Goal: Find specific page/section: Find specific page/section

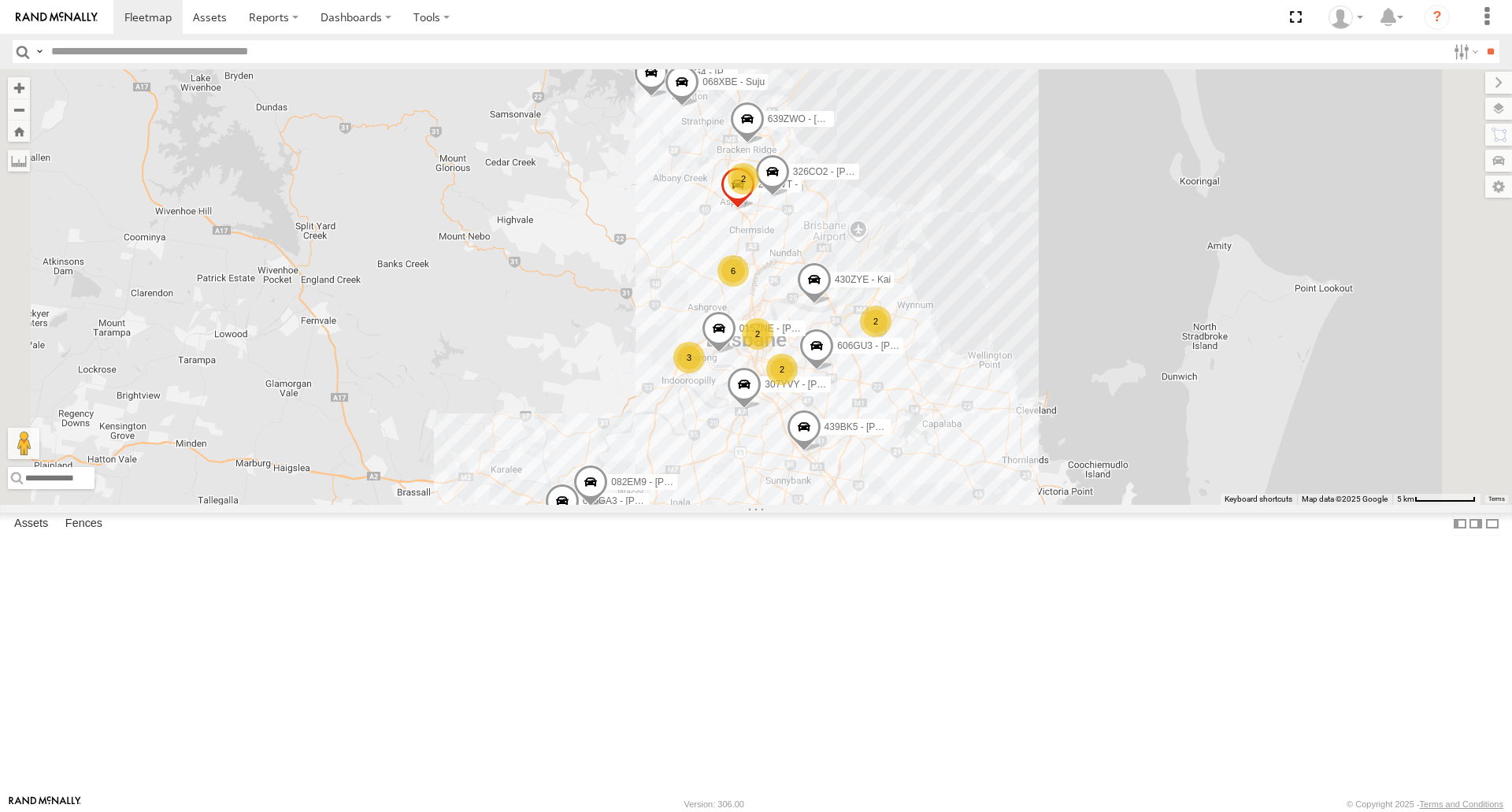
drag, startPoint x: 1184, startPoint y: 355, endPoint x: 1063, endPoint y: 353, distance: 121.0
click at [1149, 406] on div "640ZWO - Aiden 324CO2 - Osi 930BG4 - Phil 439BK5 - [PERSON_NAME] M 430ZYE - Kai…" at bounding box center [756, 287] width 1512 height 435
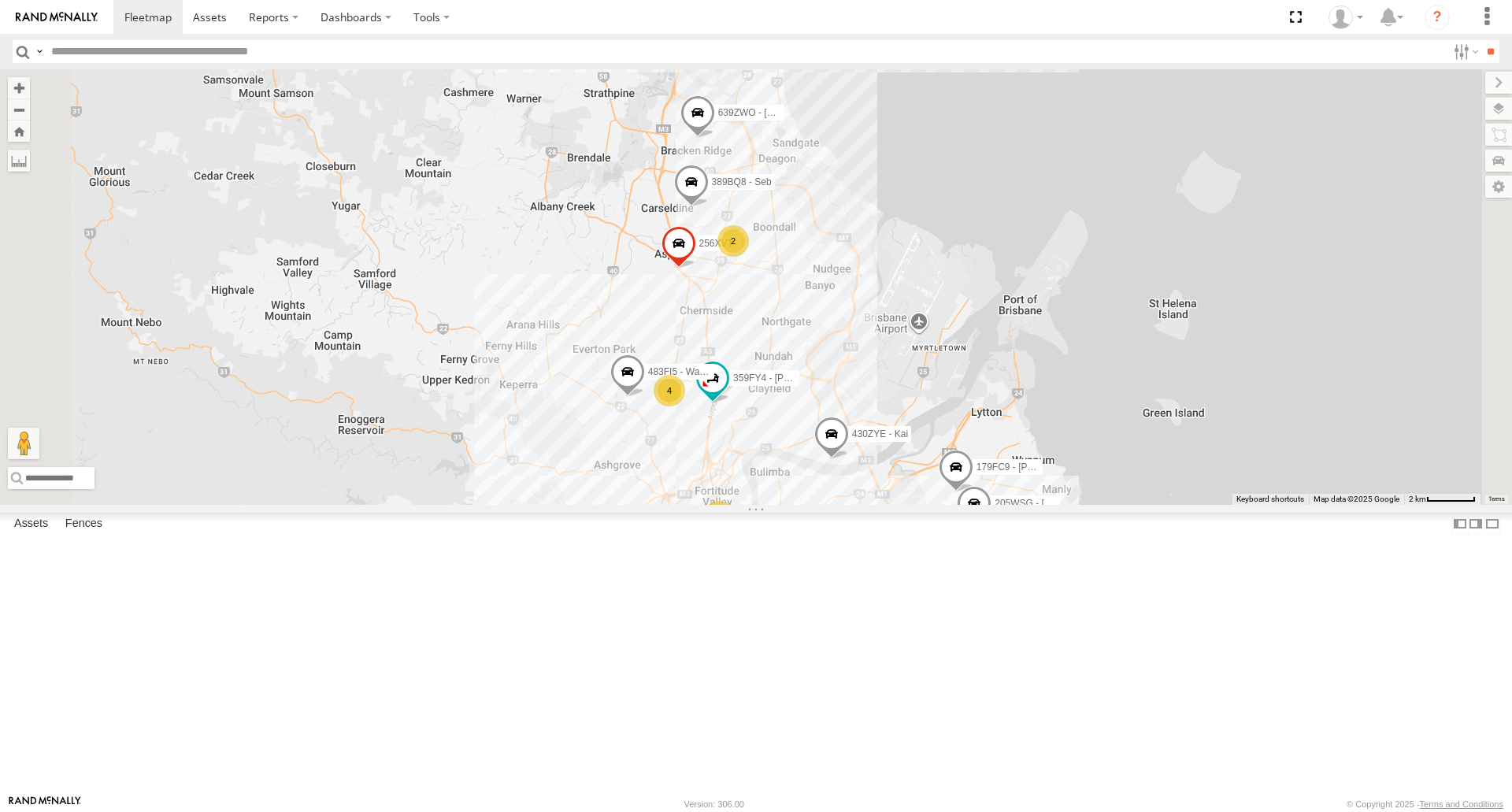
scroll to position [945, 0]
click at [0, 0] on div "322CO2 - [GEOGRAPHIC_DATA]" at bounding box center [0, 0] width 0 height 0
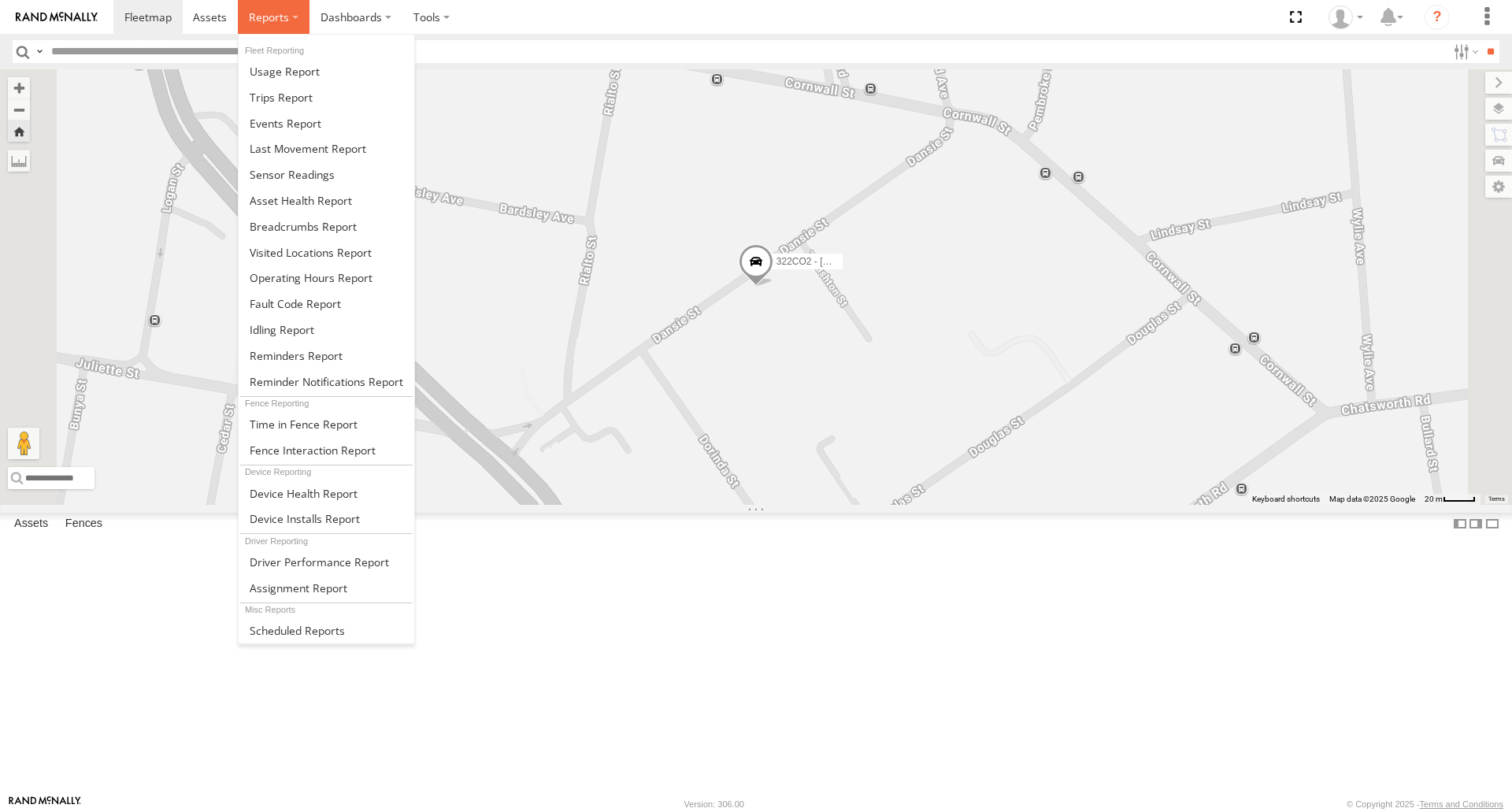
click at [270, 12] on span at bounding box center [269, 17] width 40 height 15
click at [299, 231] on span at bounding box center [304, 226] width 107 height 15
